Goal: Transaction & Acquisition: Purchase product/service

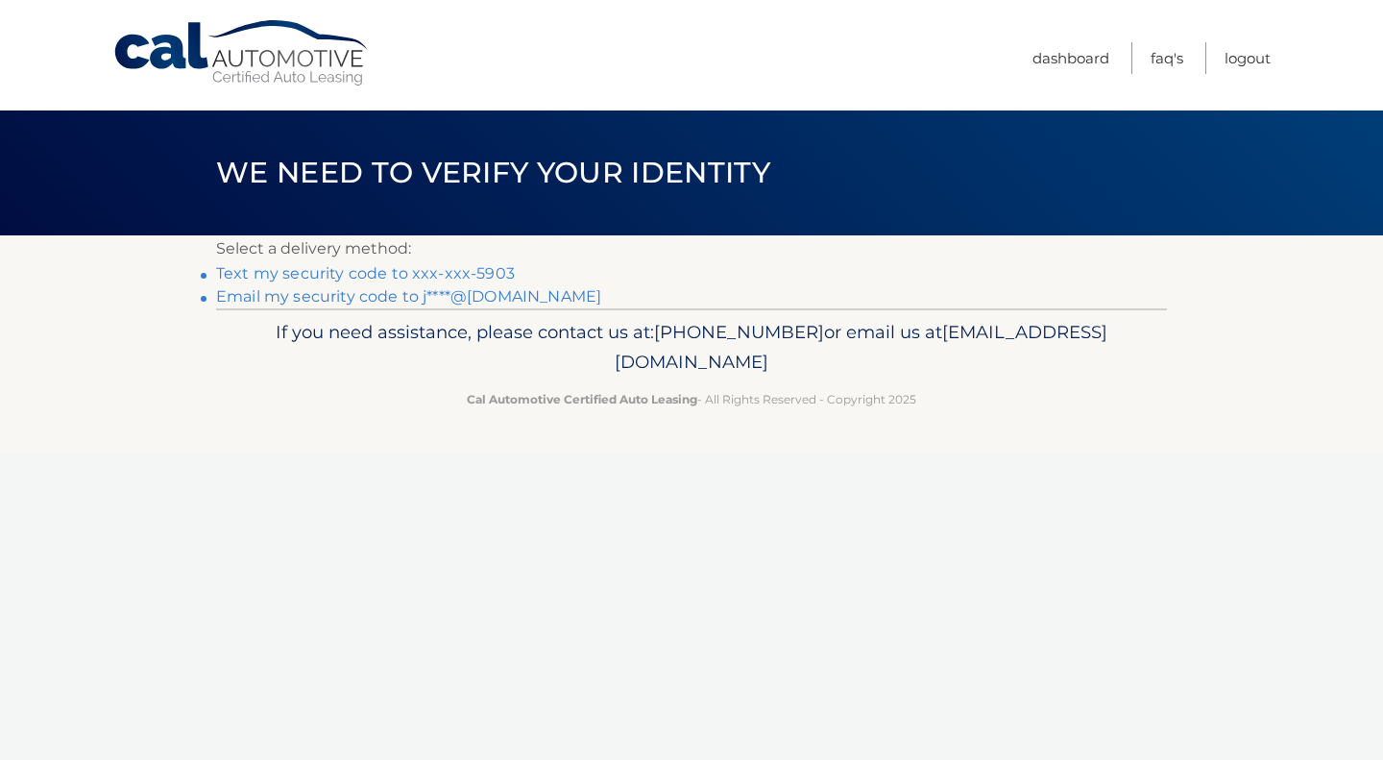
click at [401, 271] on link "Text my security code to xxx-xxx-5903" at bounding box center [365, 273] width 299 height 18
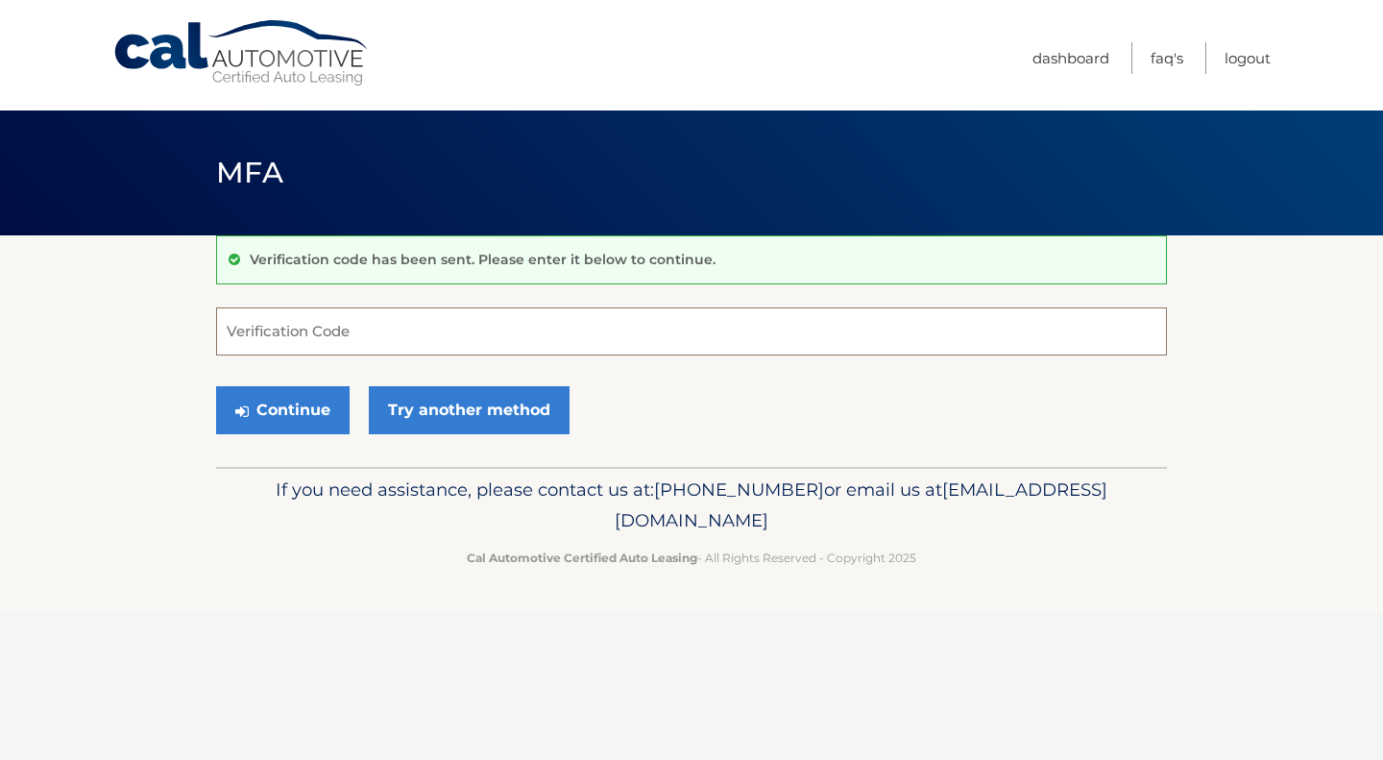
click at [256, 329] on input "Verification Code" at bounding box center [691, 331] width 951 height 48
type input "288393"
click at [216, 386] on button "Continue" at bounding box center [283, 410] width 134 height 48
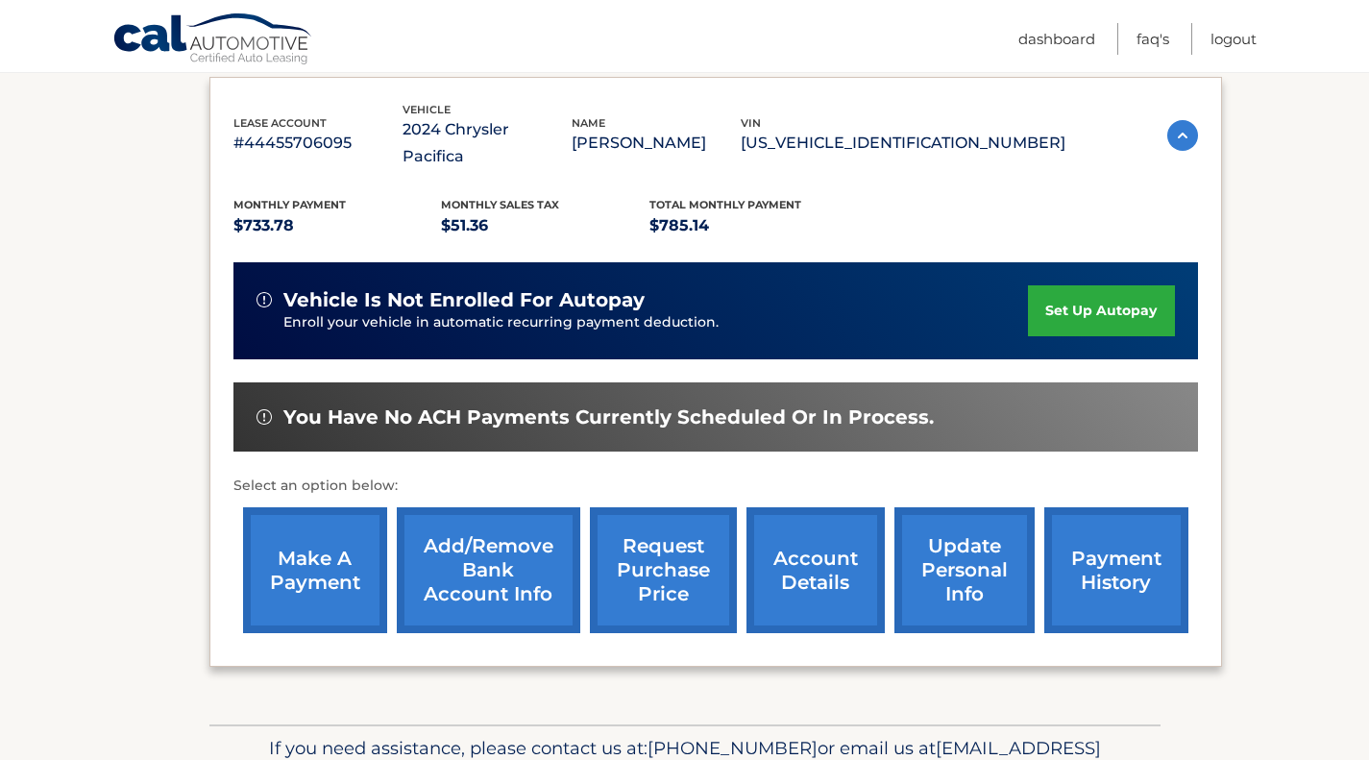
scroll to position [346, 0]
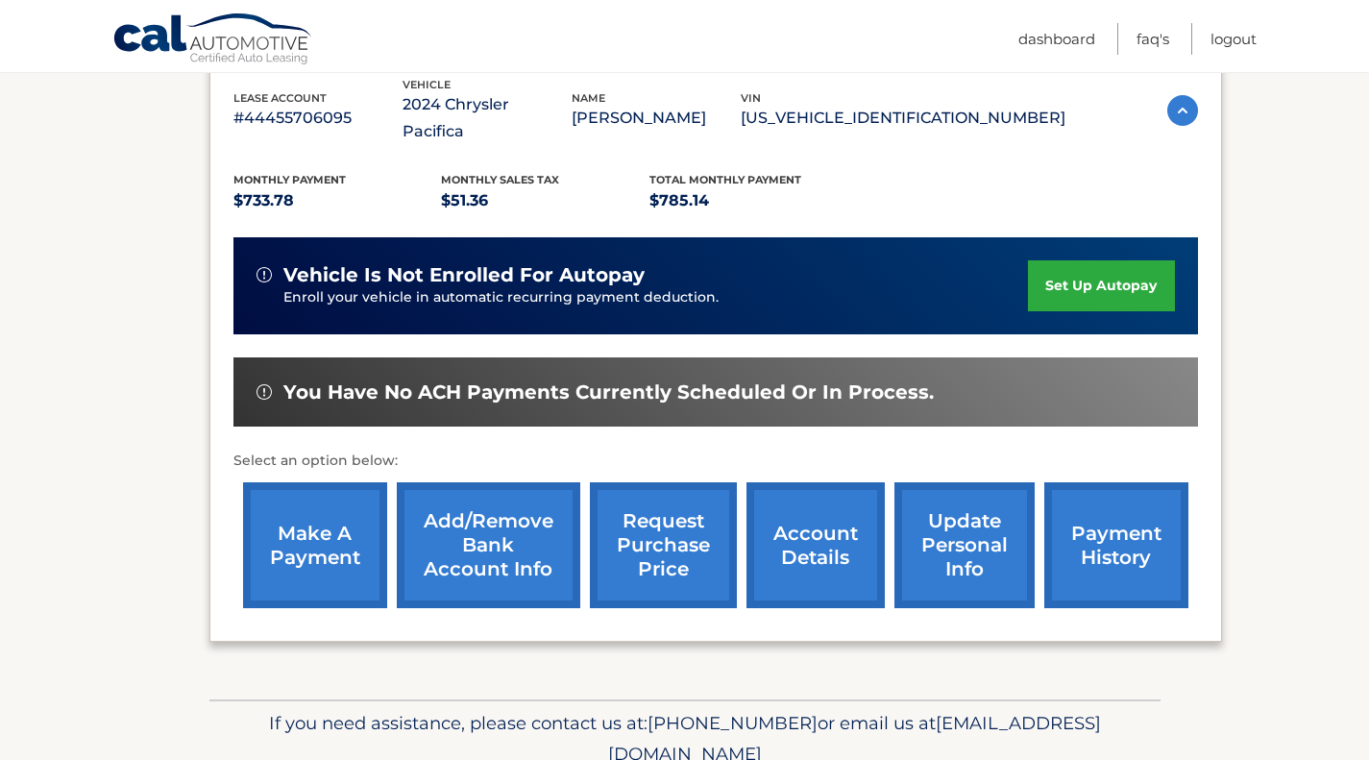
click at [306, 508] on link "make a payment" at bounding box center [315, 545] width 144 height 126
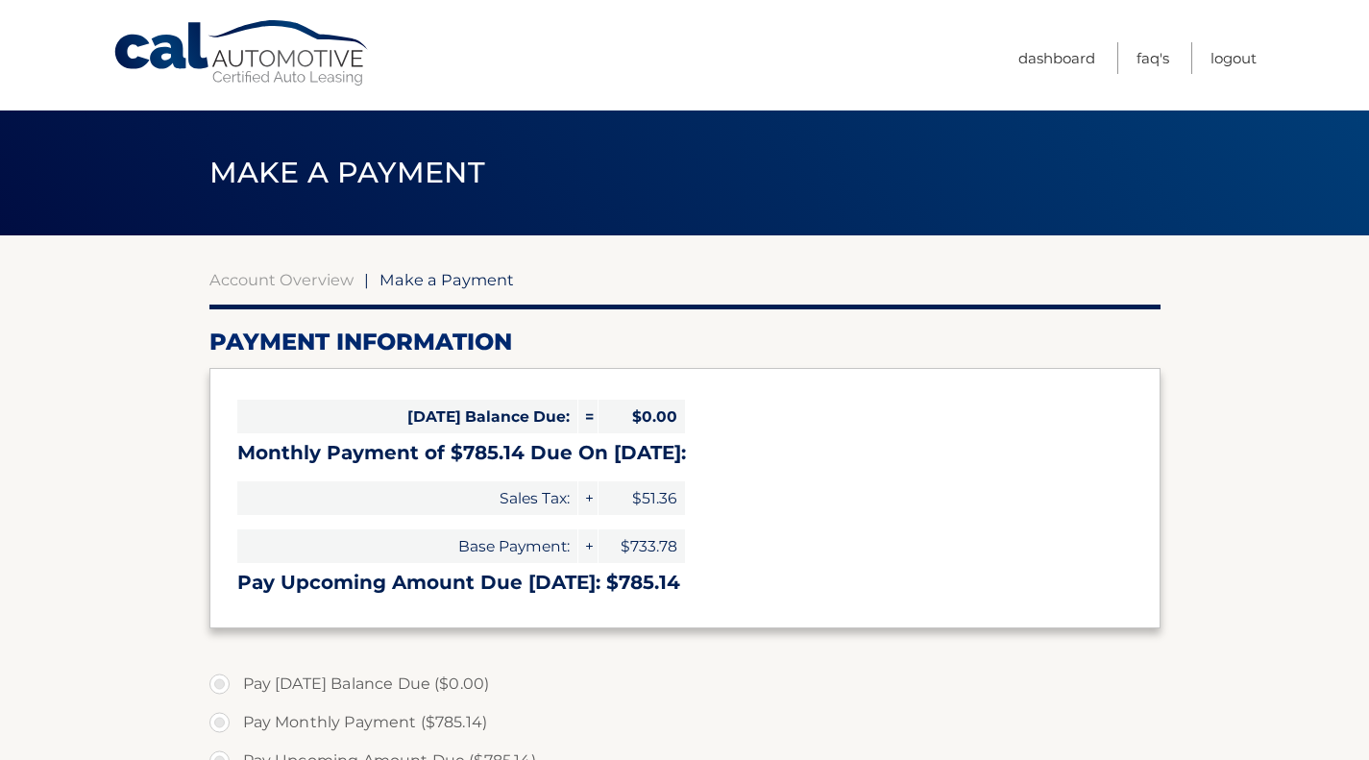
select select "ZmI1ZWEwZTYtZTg3Ny00NTI3LThmNmItOGRiOTFlNmY0NGJi"
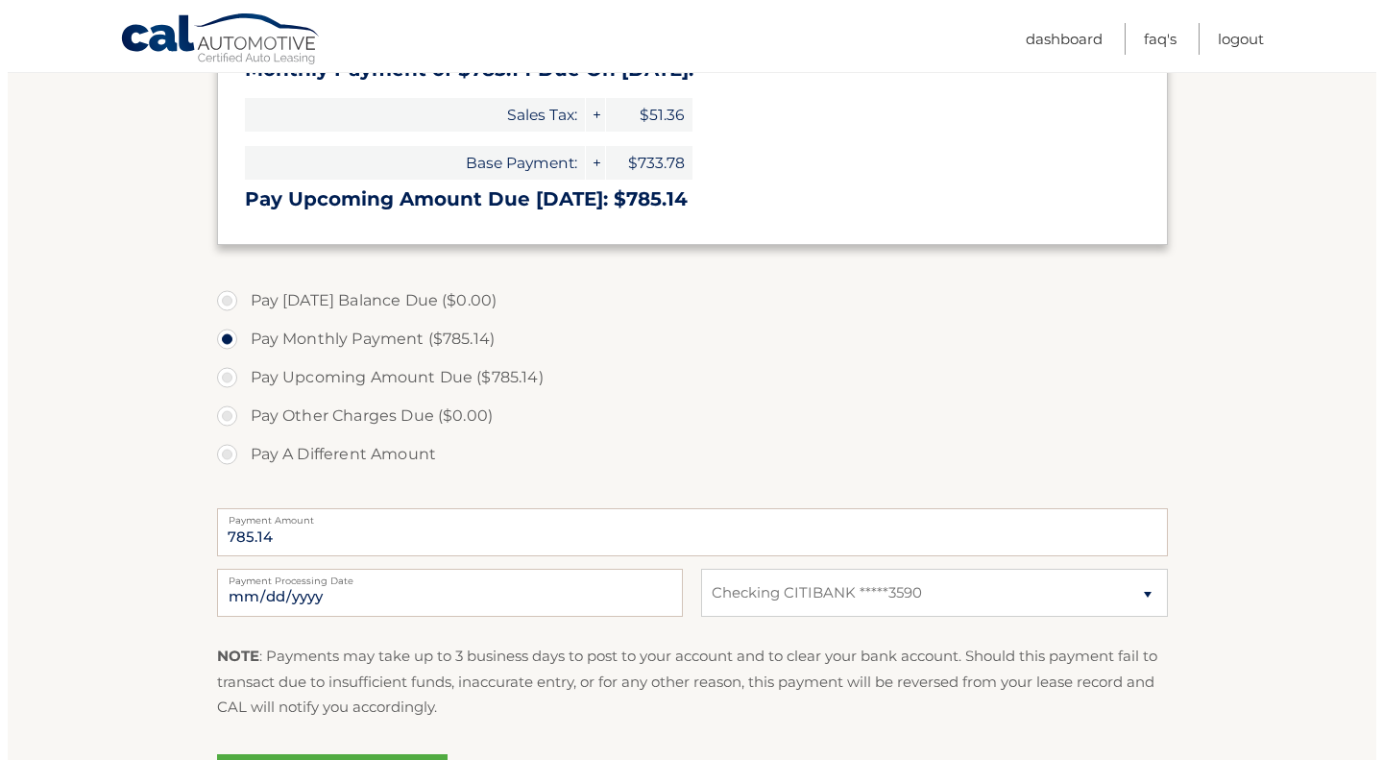
scroll to position [448, 0]
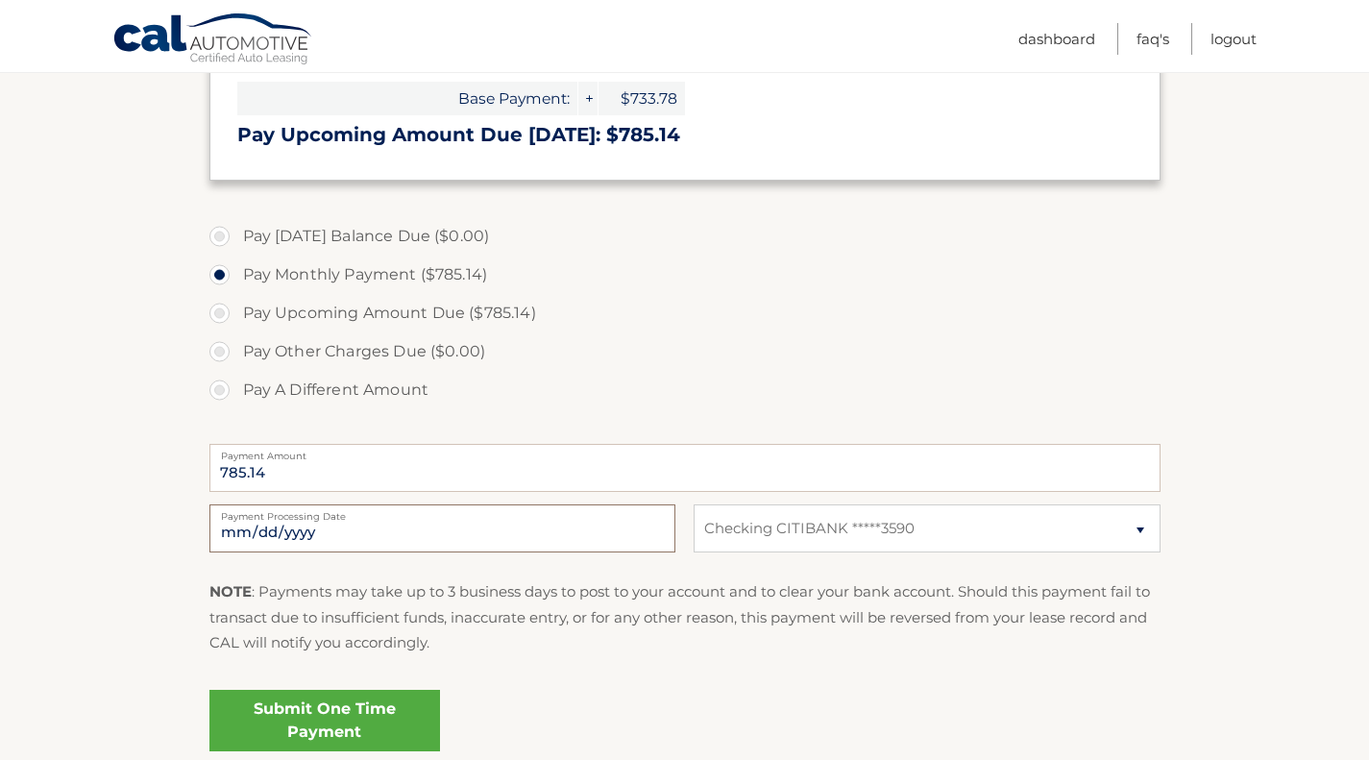
click at [327, 523] on input "2025-10-08" at bounding box center [442, 528] width 466 height 48
type input "2025-10-20"
click at [310, 730] on link "Submit One Time Payment" at bounding box center [324, 720] width 231 height 61
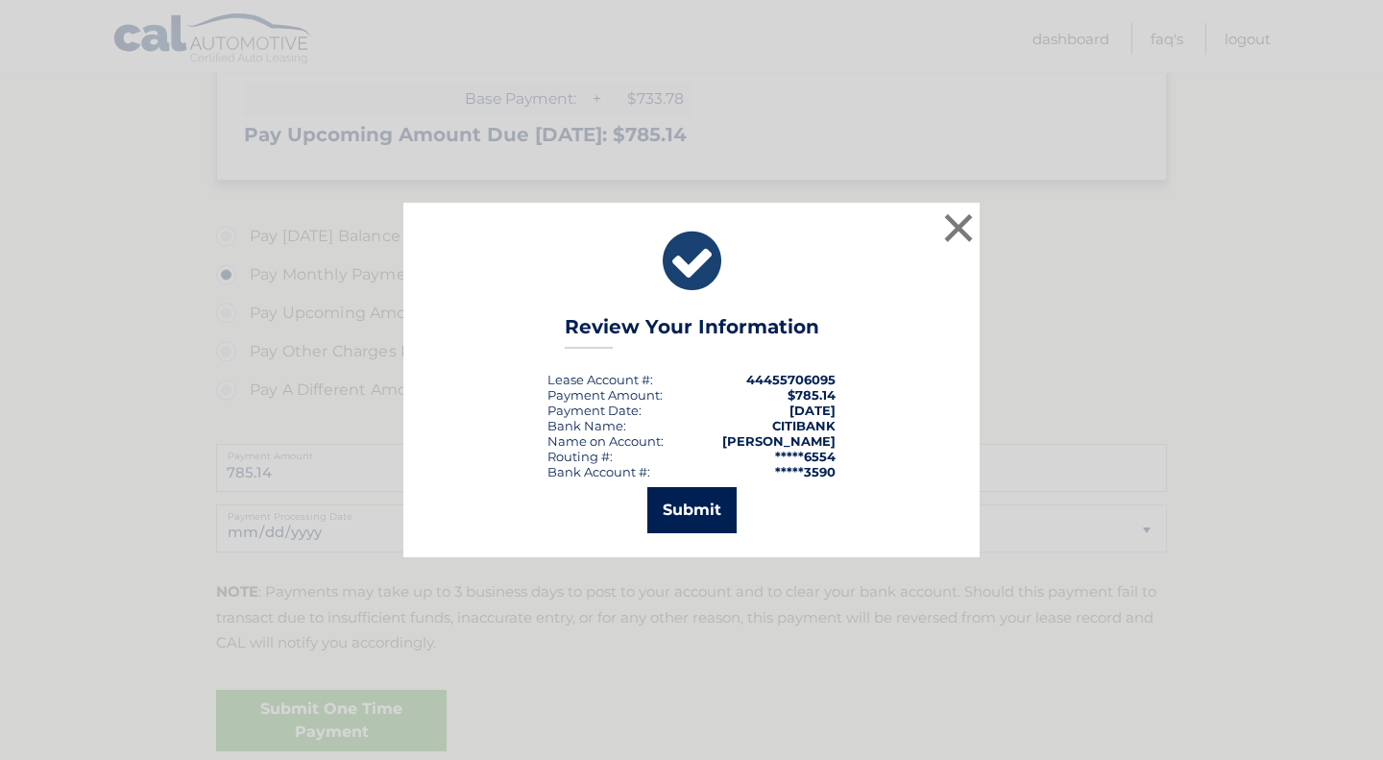
click at [680, 514] on button "Submit" at bounding box center [691, 510] width 89 height 46
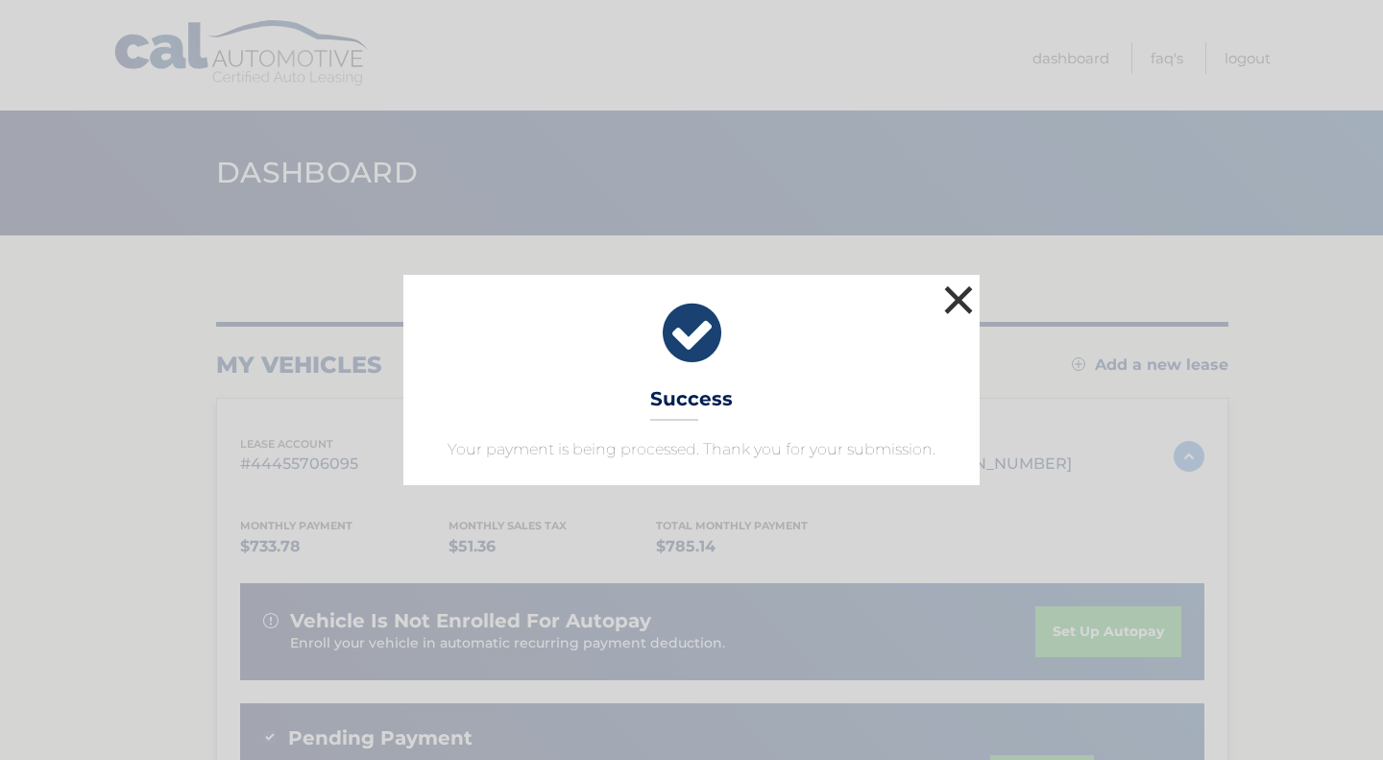
click at [960, 294] on button "×" at bounding box center [958, 299] width 38 height 38
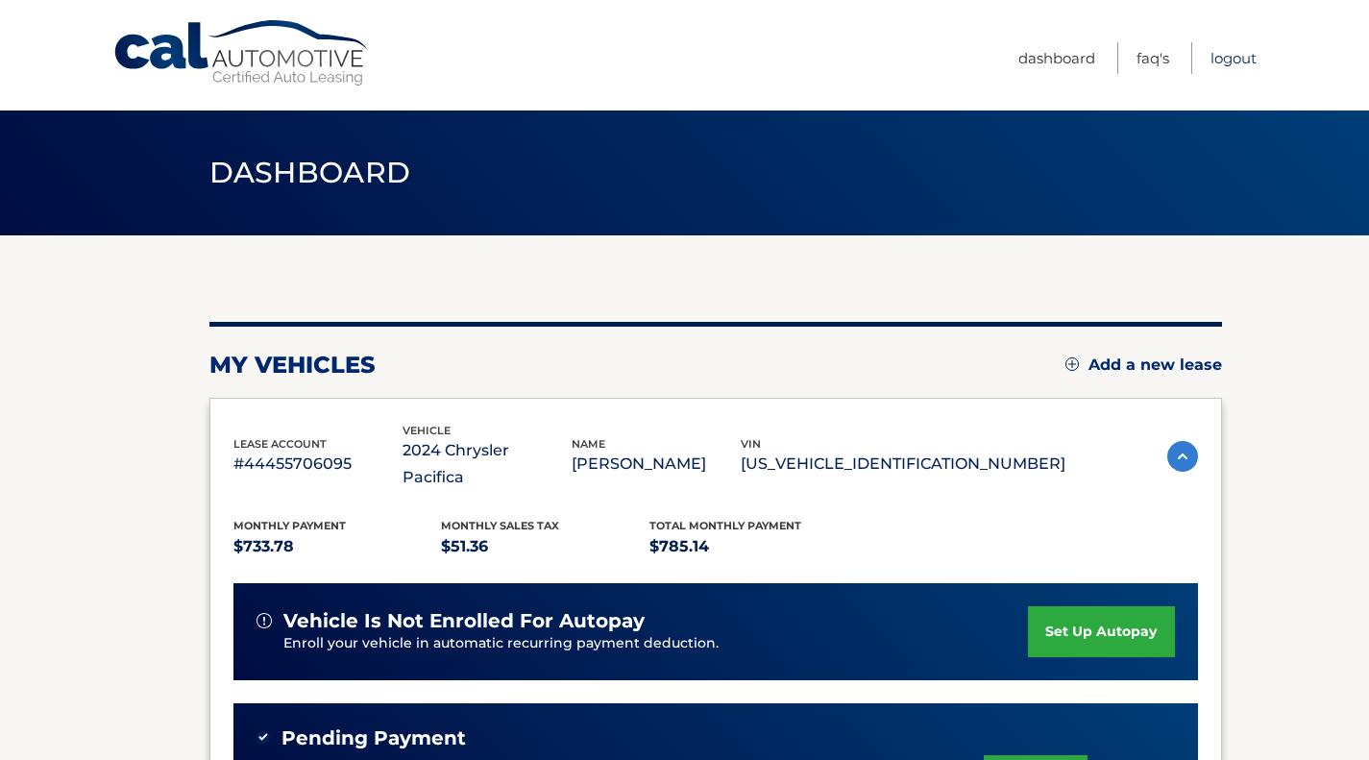
click at [1239, 61] on link "Logout" at bounding box center [1233, 58] width 46 height 32
